Goal: Information Seeking & Learning: Stay updated

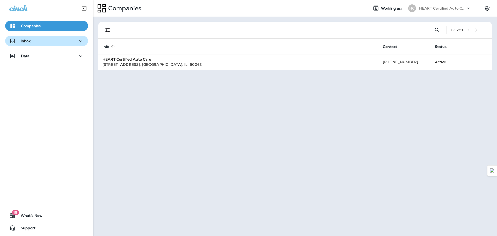
click at [46, 42] on div "Inbox" at bounding box center [46, 41] width 75 height 6
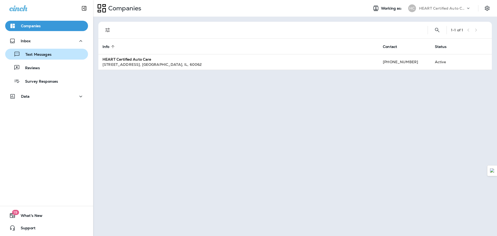
click at [50, 56] on p "Text Messages" at bounding box center [35, 54] width 31 height 5
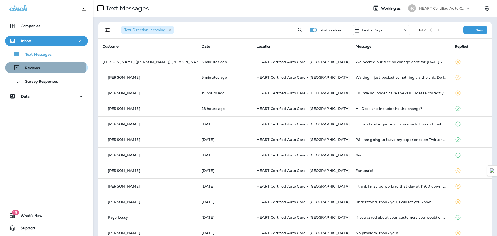
click at [32, 68] on p "Reviews" at bounding box center [30, 68] width 20 height 5
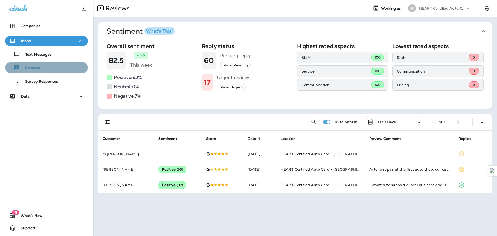
click at [48, 70] on div "Reviews" at bounding box center [46, 68] width 79 height 8
